Goal: Check status

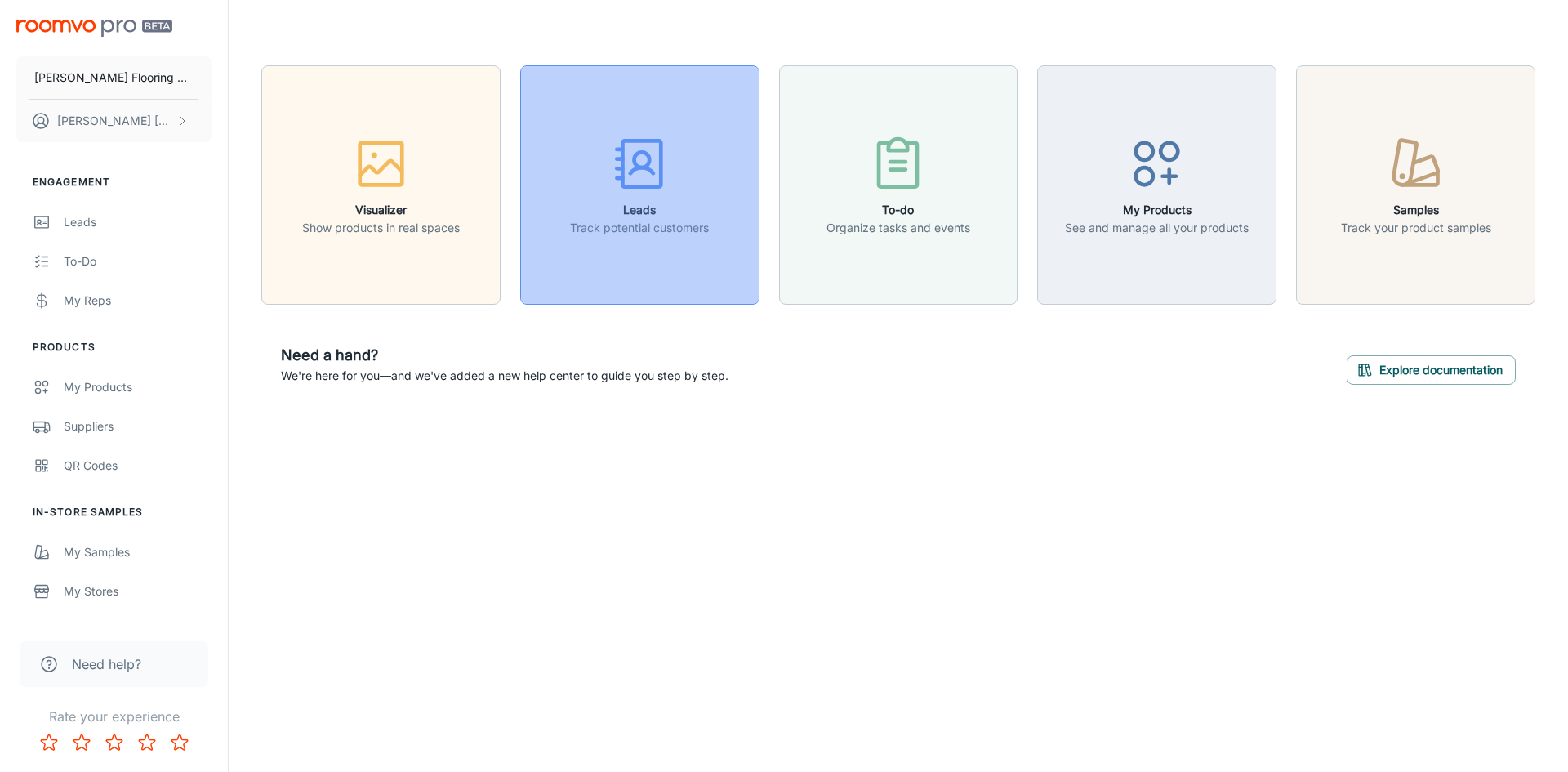
click at [641, 168] on icon "button" at bounding box center [640, 171] width 23 height 5
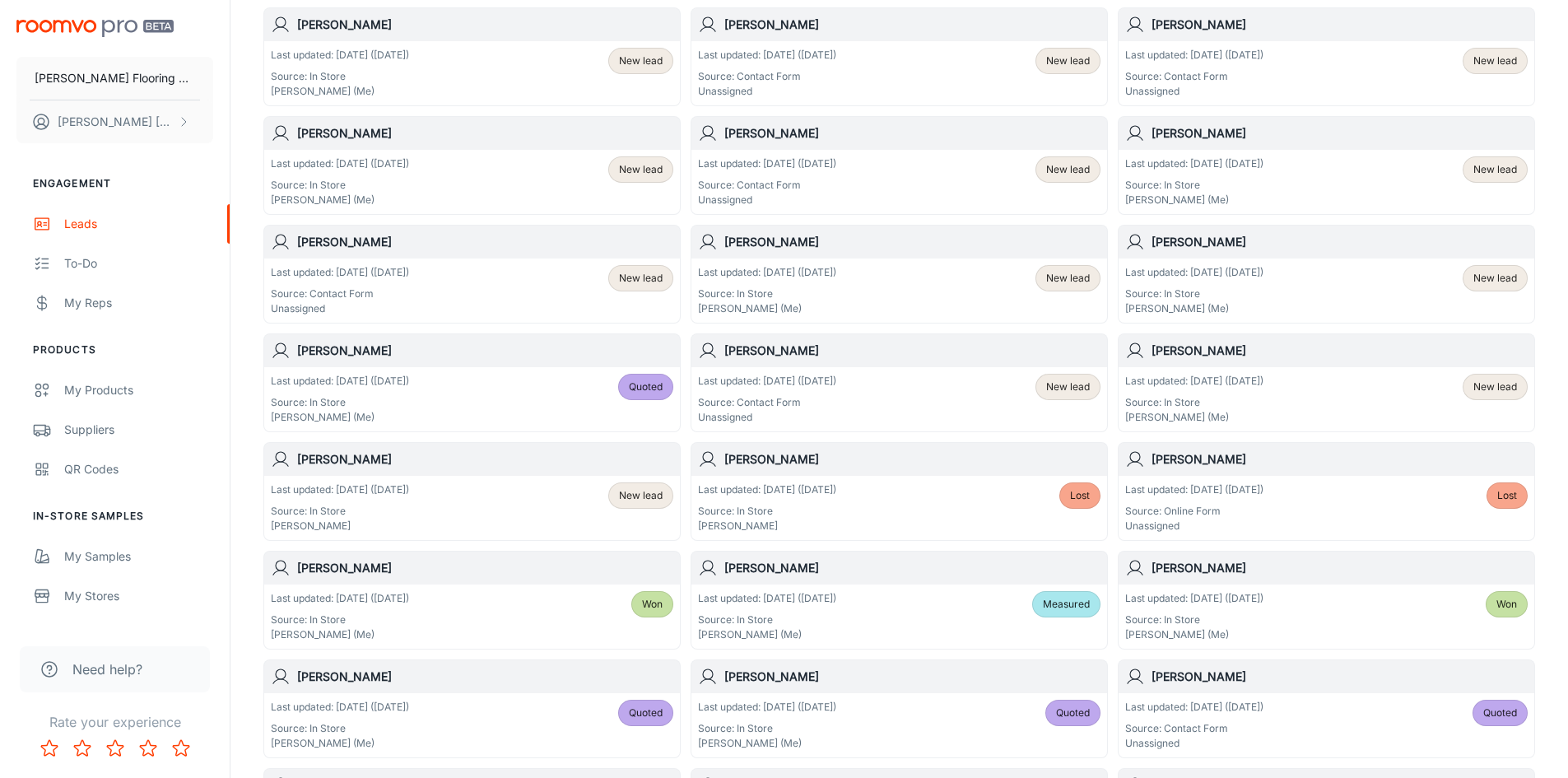
scroll to position [494, 0]
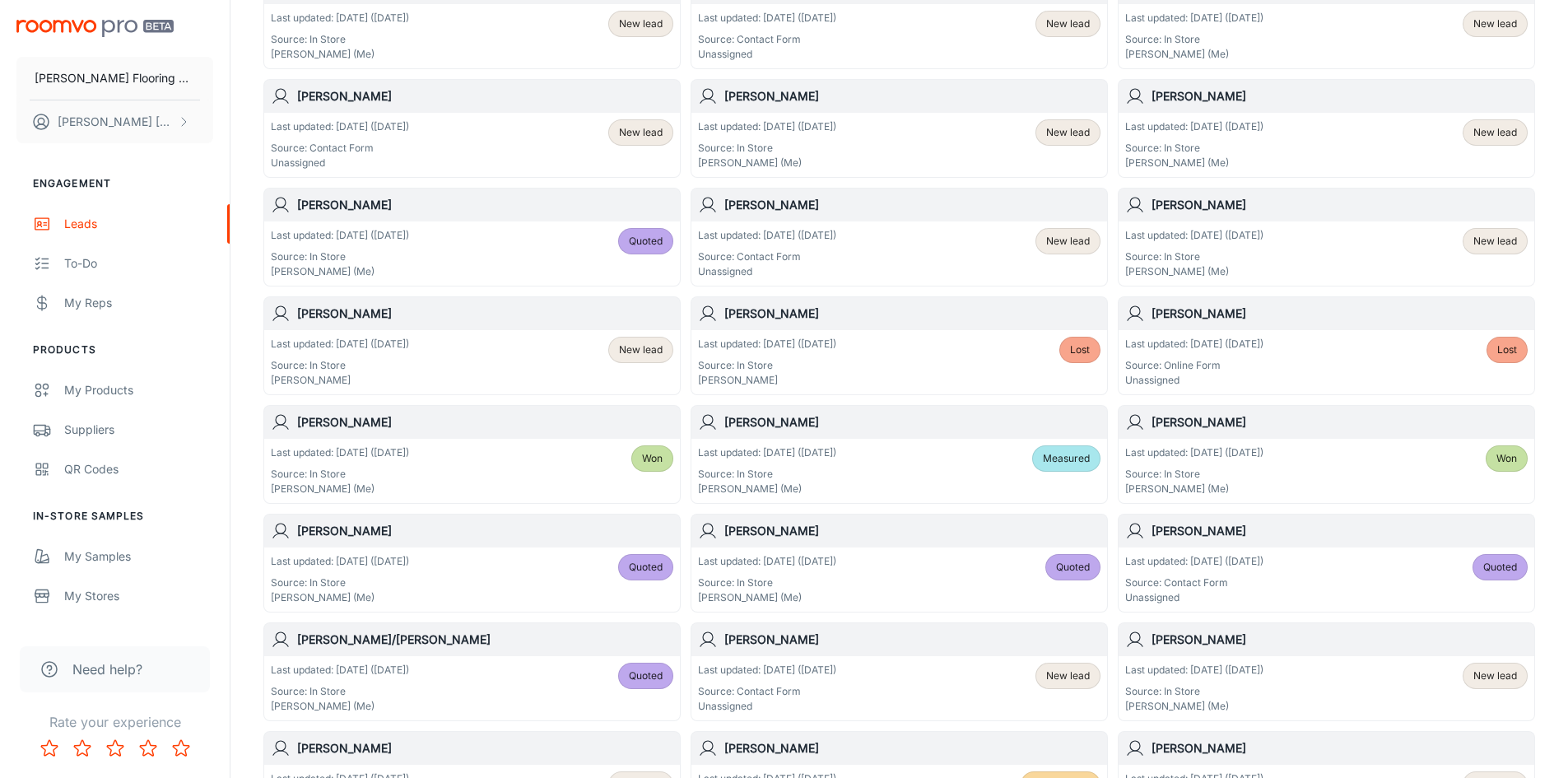
click at [1404, 666] on div "Last updated: [DATE] ([DATE]) Source: In Store [PERSON_NAME] (Me) New lead" at bounding box center [1326, 689] width 403 height 51
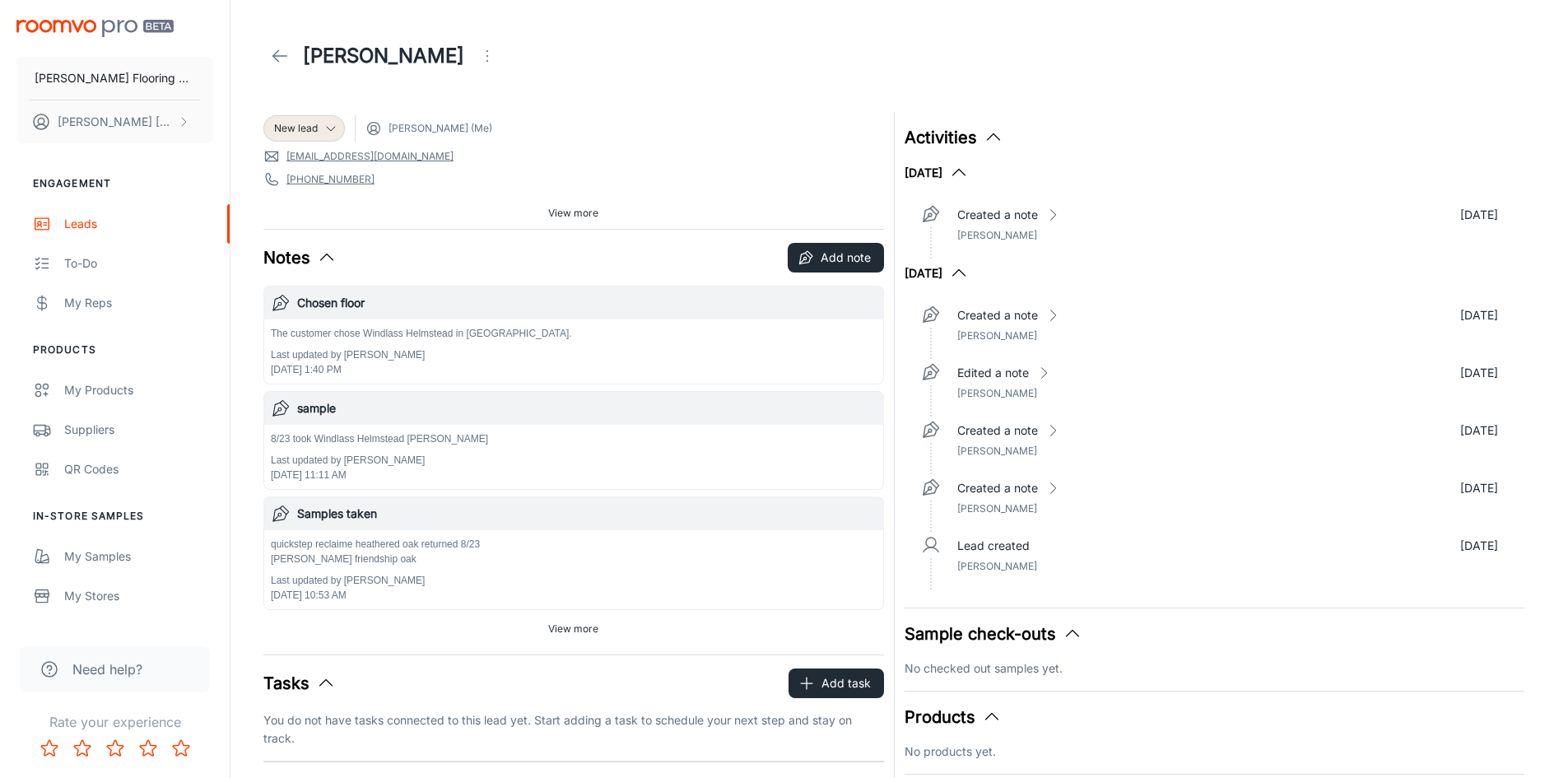
click at [1083, 654] on div "Sample check-outs No checked out samples yet." at bounding box center [1214, 649] width 620 height 56
click at [1070, 630] on icon "button" at bounding box center [1072, 634] width 19 height 19
click at [1070, 634] on icon "button" at bounding box center [1072, 634] width 19 height 19
